Goal: Transaction & Acquisition: Purchase product/service

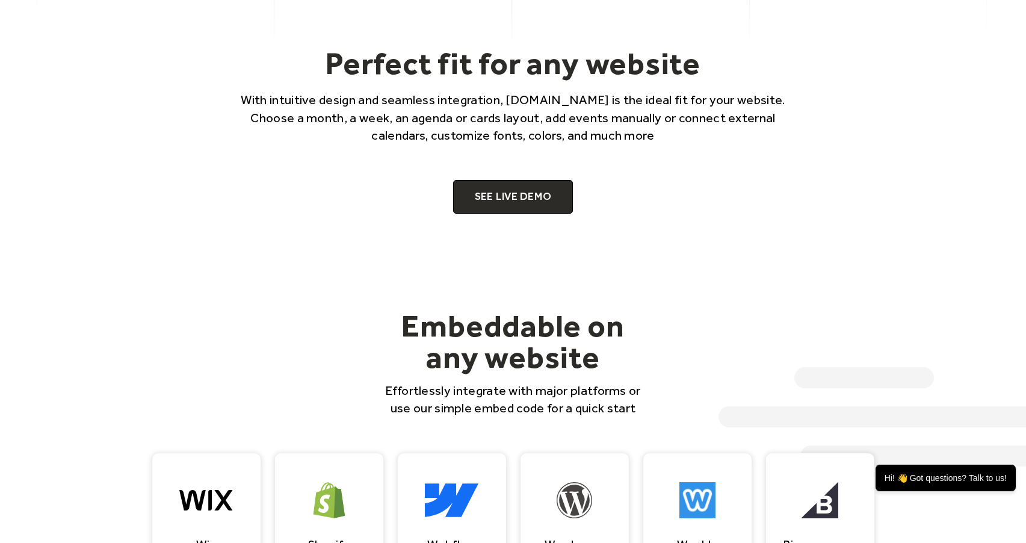
scroll to position [768, 0]
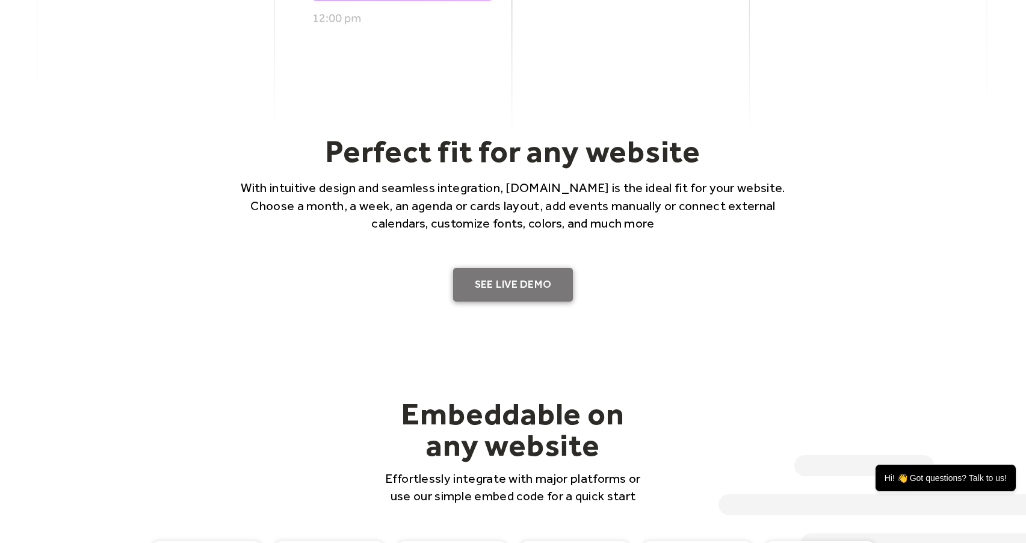
click at [496, 289] on link "SEE LIVE DEMO" at bounding box center [513, 285] width 120 height 34
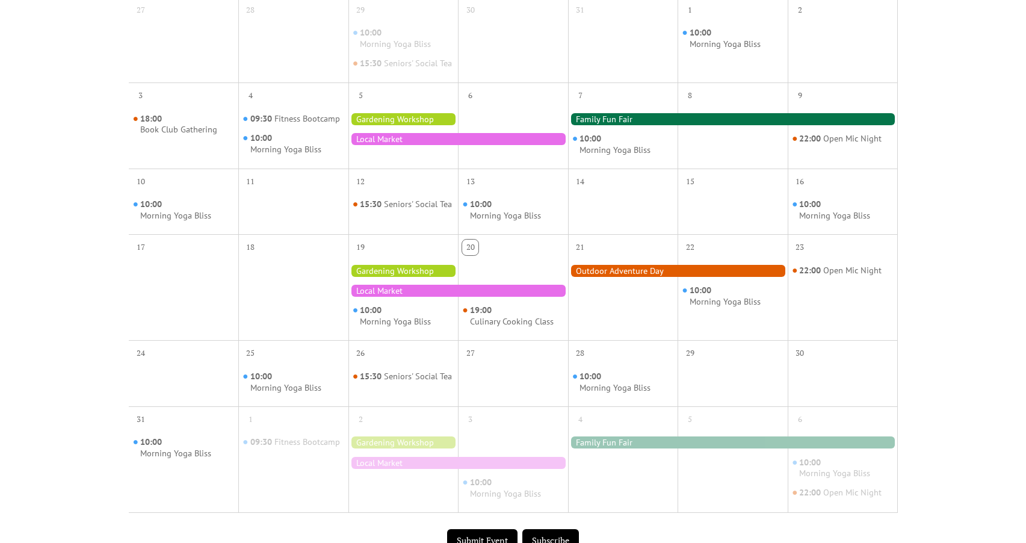
scroll to position [453, 0]
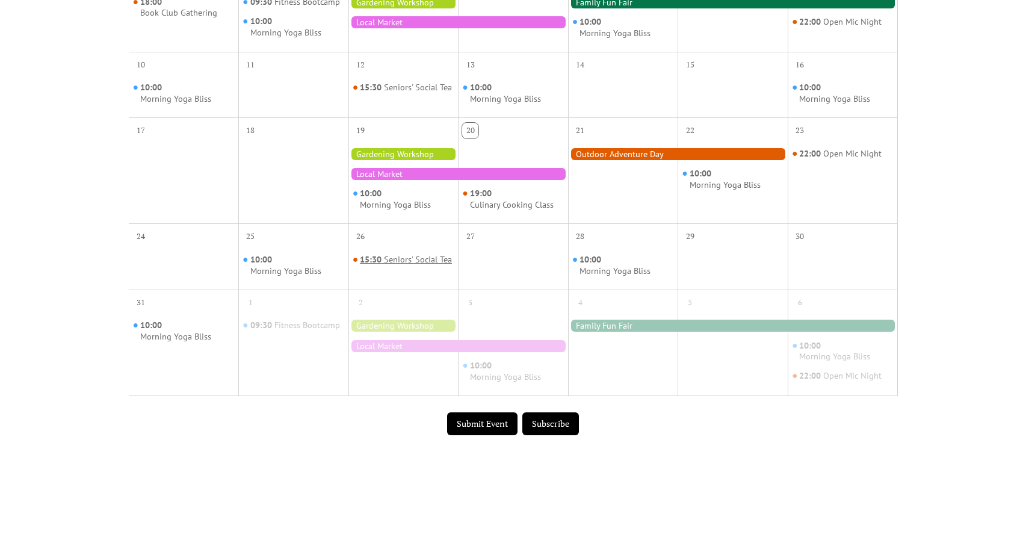
click at [400, 265] on div "Seniors' Social Tea" at bounding box center [418, 259] width 68 height 11
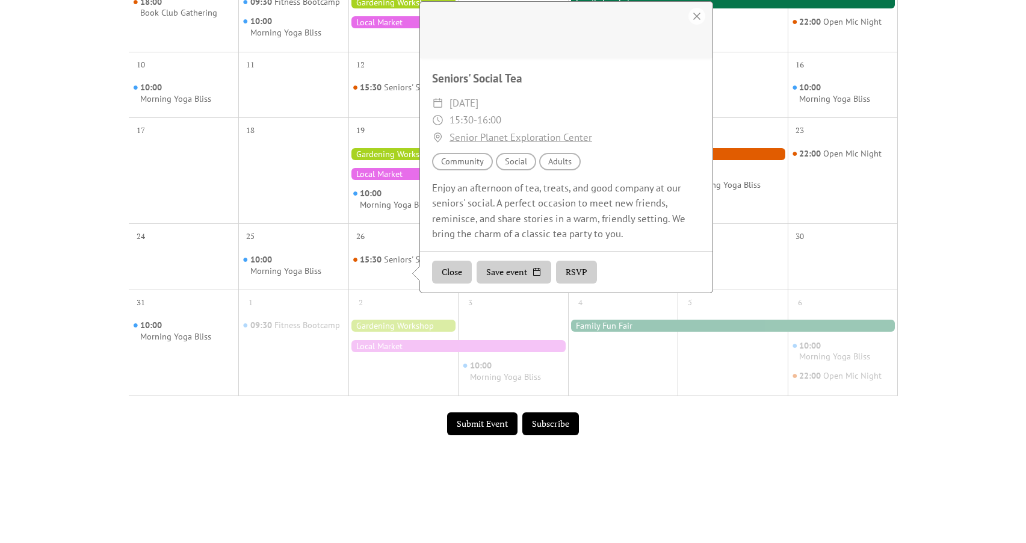
scroll to position [0, 0]
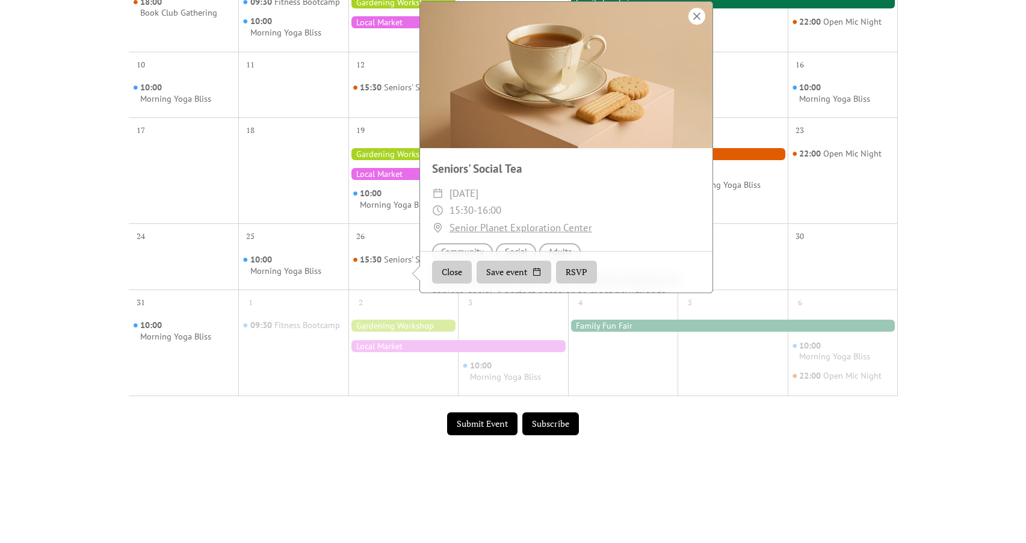
click at [694, 25] on div at bounding box center [697, 16] width 17 height 17
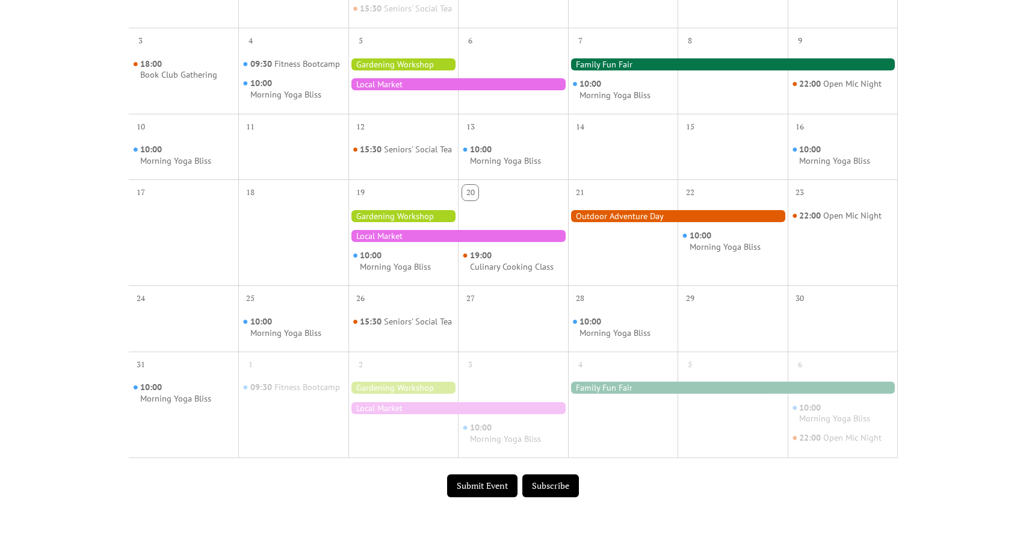
scroll to position [671, 0]
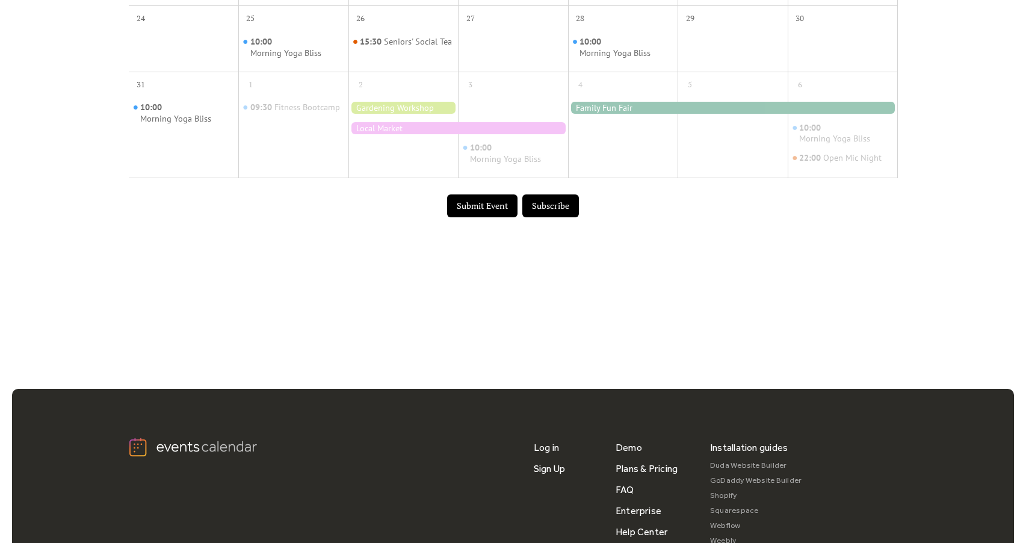
click at [497, 217] on button "Submit Event" at bounding box center [482, 205] width 70 height 23
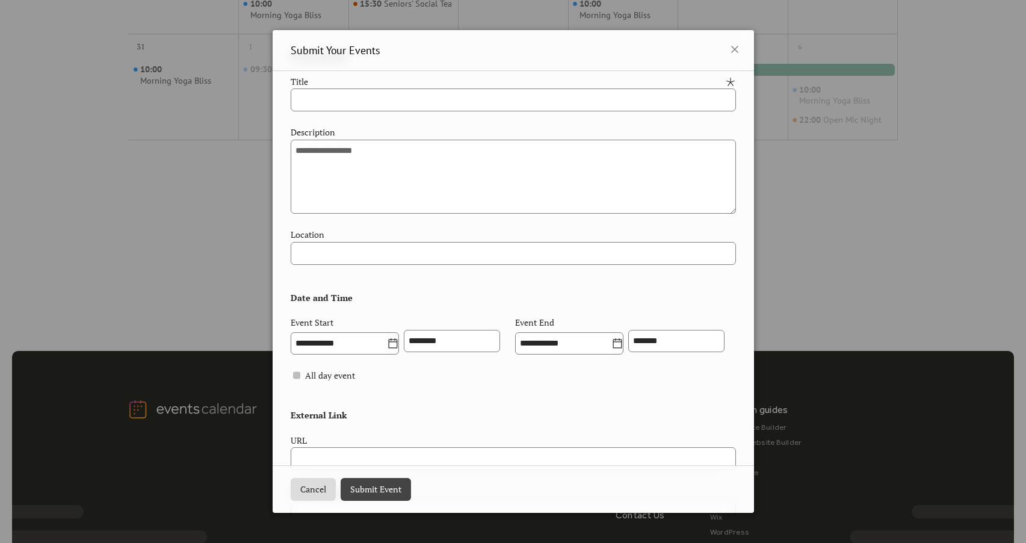
scroll to position [0, 0]
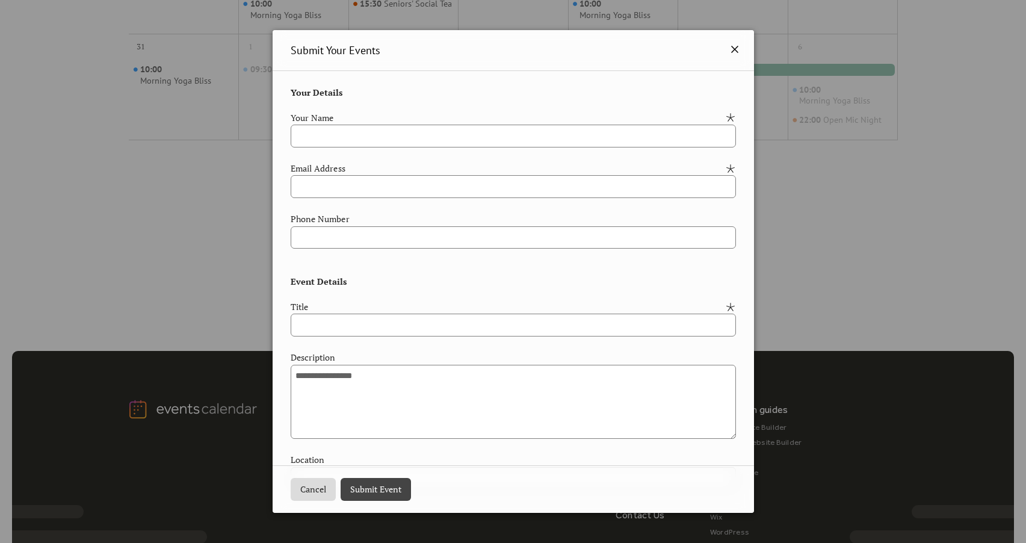
click at [735, 52] on icon at bounding box center [735, 49] width 14 height 14
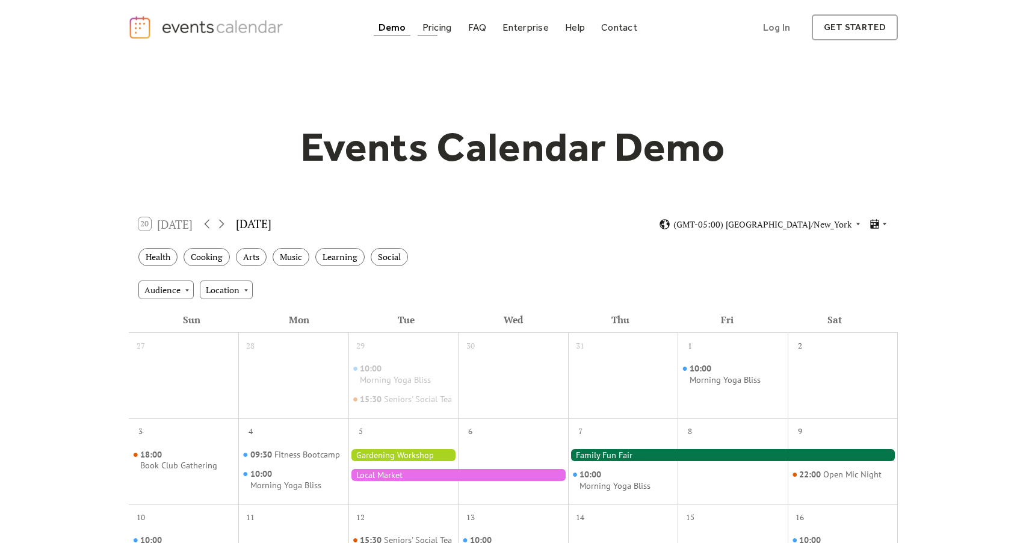
click at [445, 31] on div "Pricing" at bounding box center [437, 27] width 29 height 7
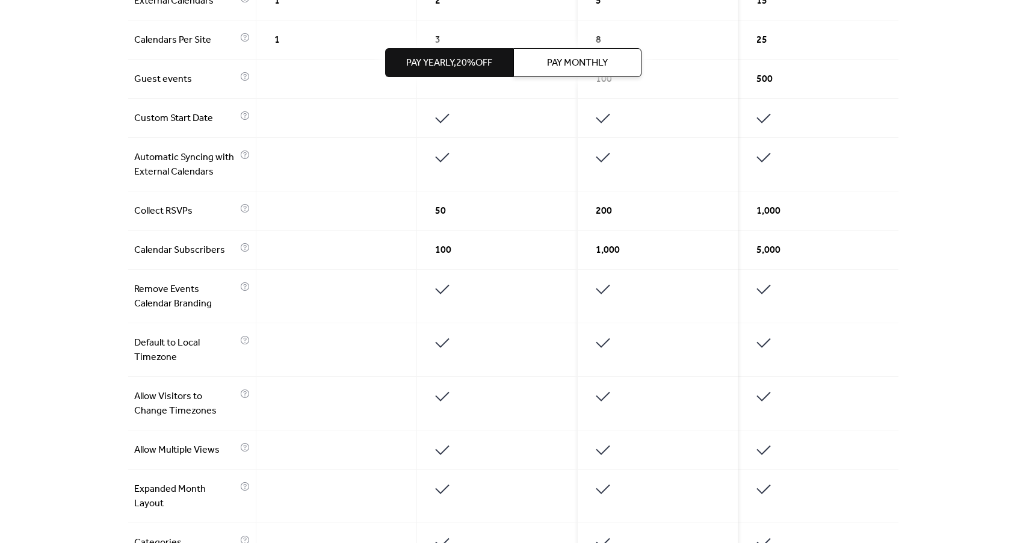
scroll to position [259, 0]
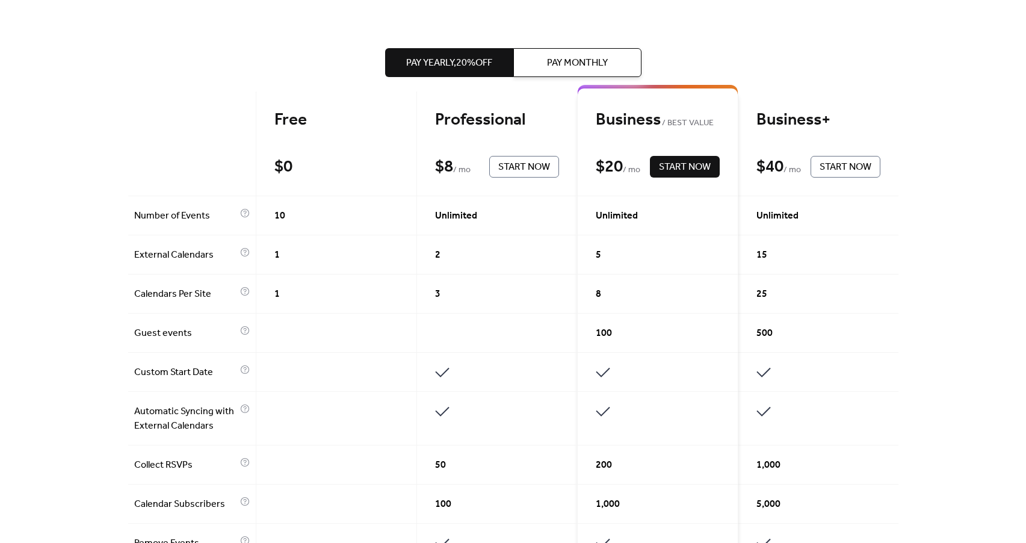
click at [558, 53] on button "Pay Monthly" at bounding box center [578, 62] width 128 height 29
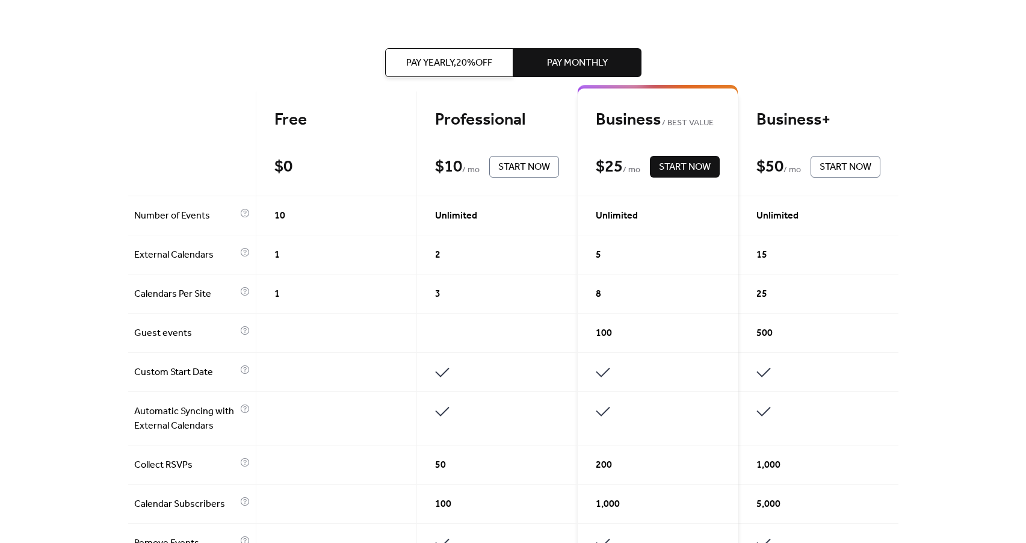
click at [462, 56] on span "Pay Yearly, 20% off" at bounding box center [449, 63] width 86 height 14
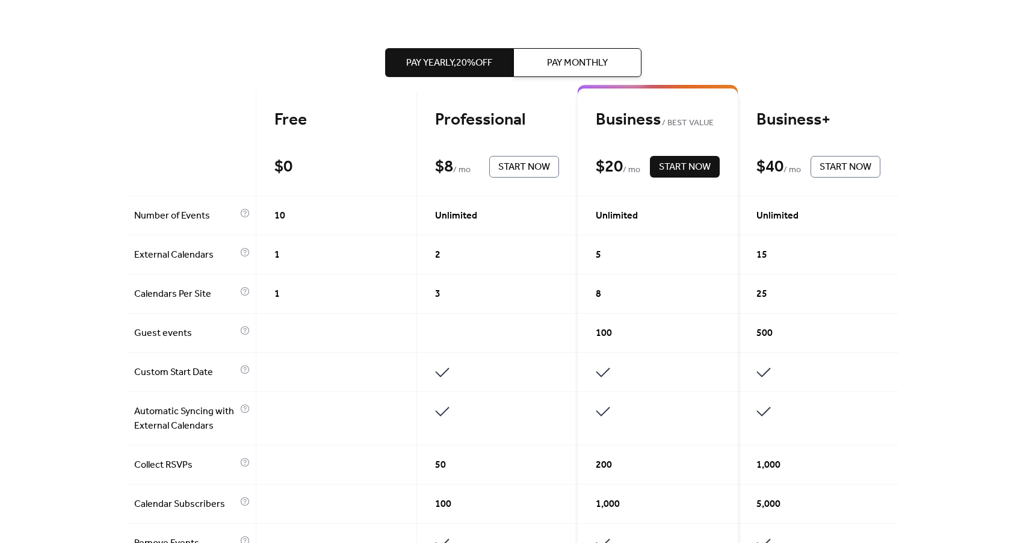
click at [536, 57] on button "Pay Monthly" at bounding box center [578, 62] width 128 height 29
